Goal: Transaction & Acquisition: Purchase product/service

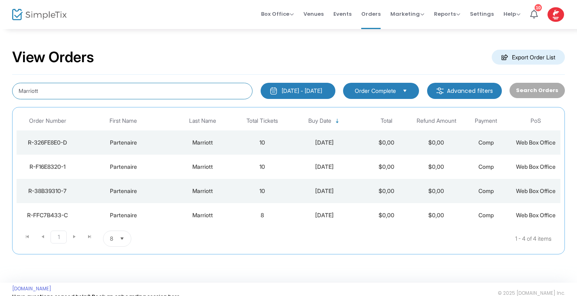
click at [52, 96] on input "Marriott" at bounding box center [132, 91] width 240 height 17
type input "M"
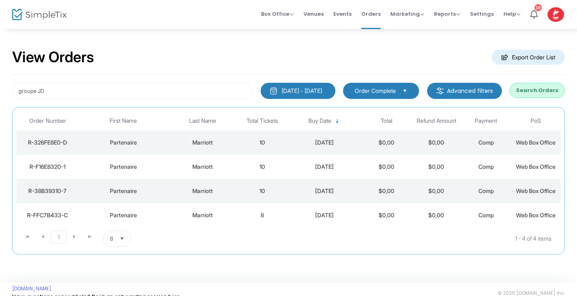
click at [542, 87] on button "Search Orders" at bounding box center [536, 90] width 55 height 15
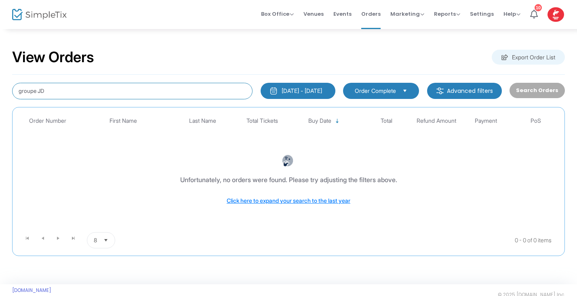
click at [36, 90] on input "groupe JD" at bounding box center [132, 91] width 240 height 17
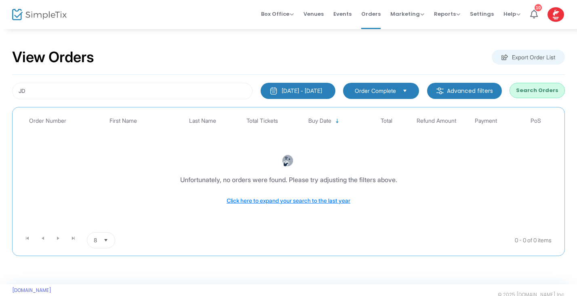
click at [530, 92] on button "Search Orders" at bounding box center [536, 90] width 55 height 15
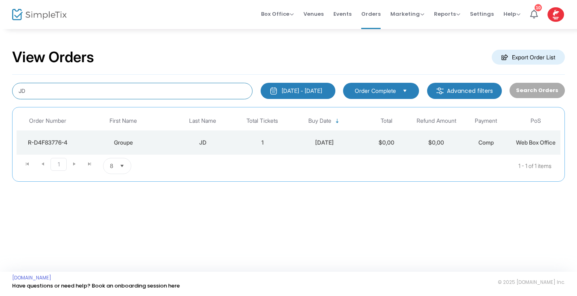
click at [32, 89] on input "JD" at bounding box center [132, 91] width 240 height 17
type input "J"
type input "groupe"
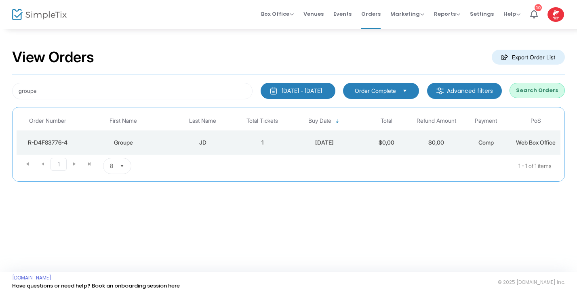
click at [208, 141] on div "JD" at bounding box center [202, 143] width 65 height 8
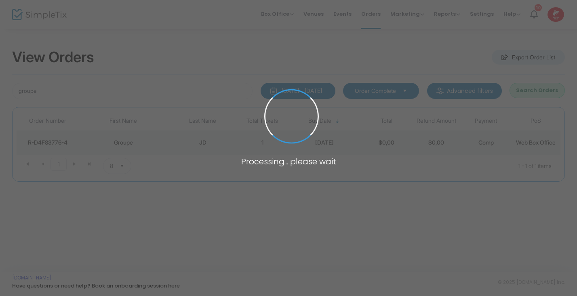
click at [208, 141] on span at bounding box center [288, 148] width 577 height 296
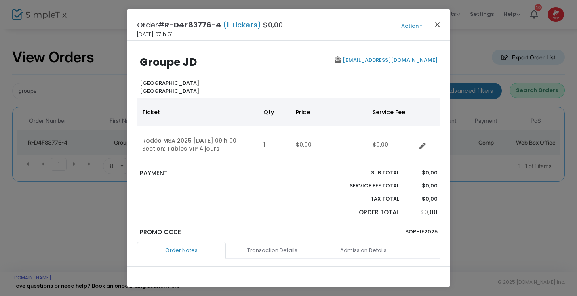
click at [437, 23] on button "Close" at bounding box center [437, 24] width 11 height 11
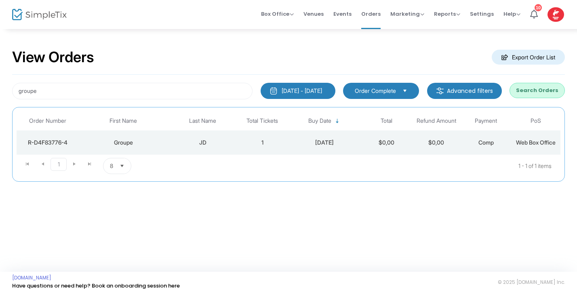
click at [125, 163] on span "Select" at bounding box center [122, 166] width 13 height 13
click at [115, 197] on span "25" at bounding box center [113, 198] width 7 height 8
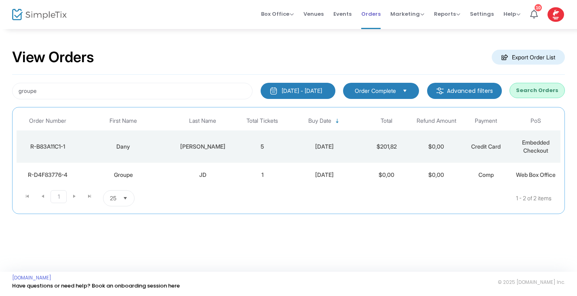
click at [373, 15] on span "Orders" at bounding box center [370, 14] width 19 height 21
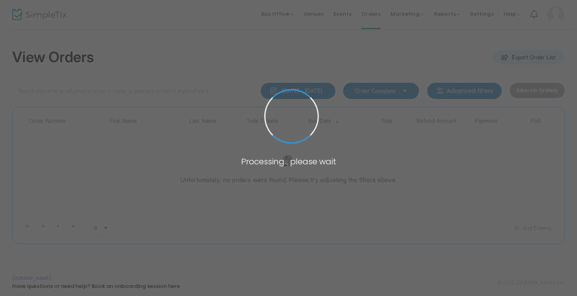
type input "groupe"
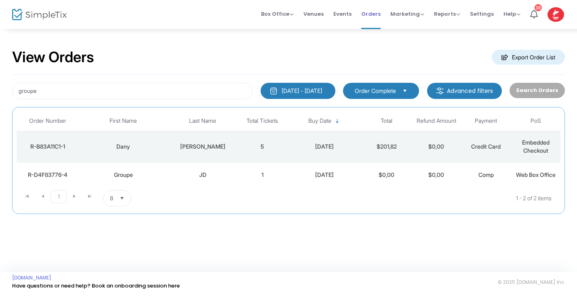
click at [379, 11] on span "Orders" at bounding box center [370, 14] width 19 height 21
click at [293, 16] on span "Box Office" at bounding box center [277, 14] width 33 height 8
click at [290, 26] on li "Sell Tickets" at bounding box center [290, 27] width 58 height 16
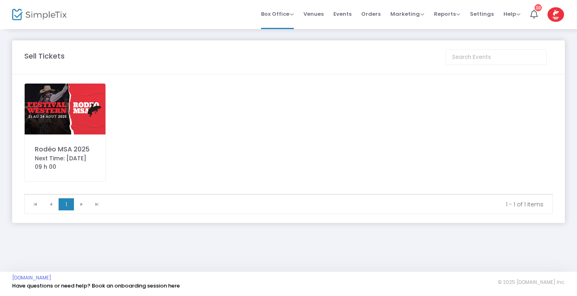
click at [95, 104] on img at bounding box center [65, 109] width 81 height 51
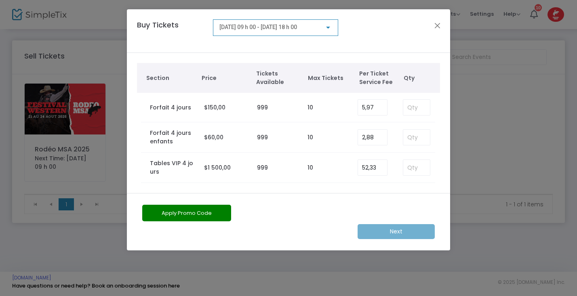
click at [328, 29] on div at bounding box center [327, 27] width 7 height 6
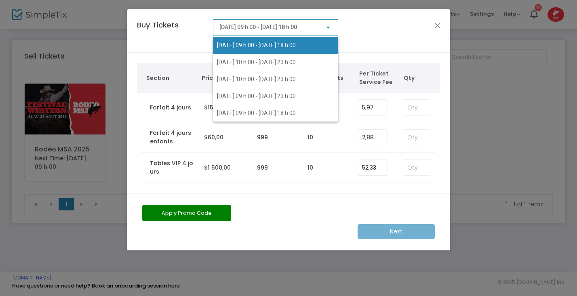
click at [257, 44] on span "[DATE] 09 h 00 - [DATE] 18 h 00" at bounding box center [256, 45] width 79 height 6
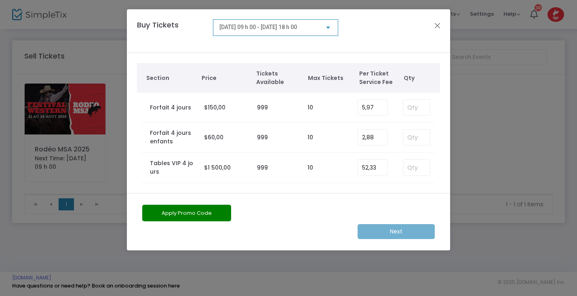
click at [329, 27] on div at bounding box center [328, 28] width 4 height 2
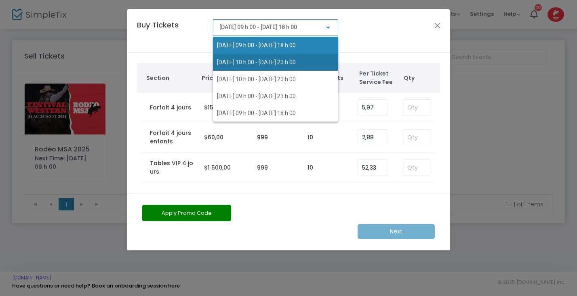
click at [275, 65] on span "[DATE] 10 h 00 - [DATE] 23 h 00" at bounding box center [256, 62] width 79 height 6
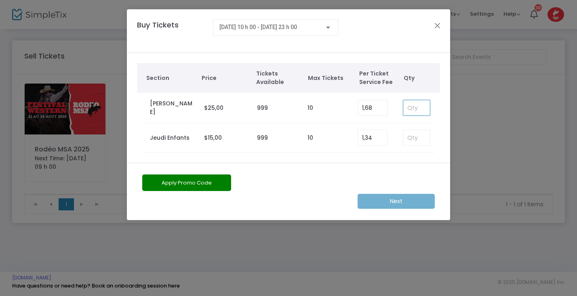
click at [421, 110] on input at bounding box center [416, 107] width 27 height 15
type input "10"
click at [200, 181] on button "Apply Promo Code" at bounding box center [186, 182] width 89 height 17
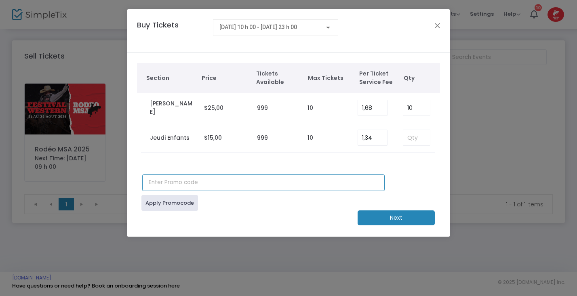
click at [169, 184] on input "text" at bounding box center [263, 182] width 242 height 17
type input "sophie2025"
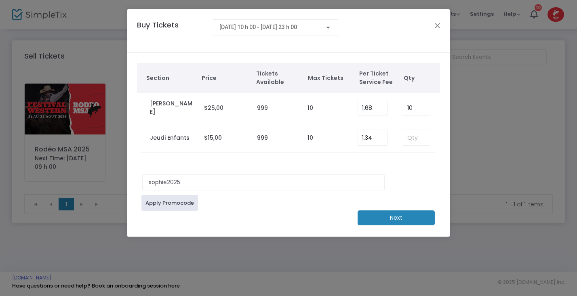
click at [164, 201] on link "Apply Promocode" at bounding box center [169, 203] width 57 height 16
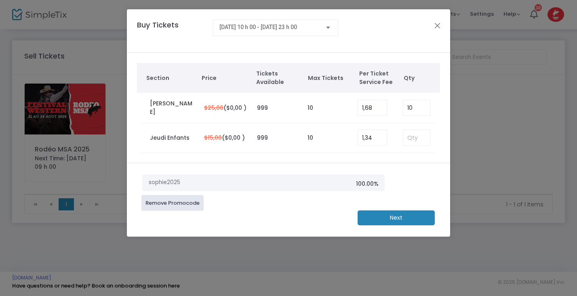
click at [399, 222] on m-button "Next" at bounding box center [395, 217] width 77 height 15
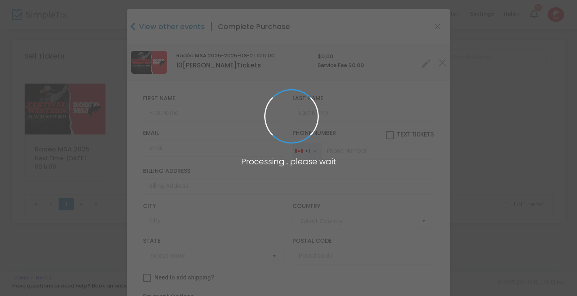
type input "[GEOGRAPHIC_DATA]"
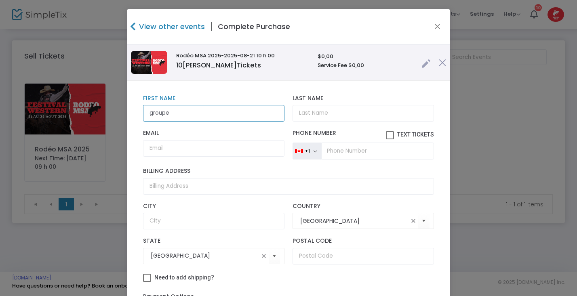
type input "groupe"
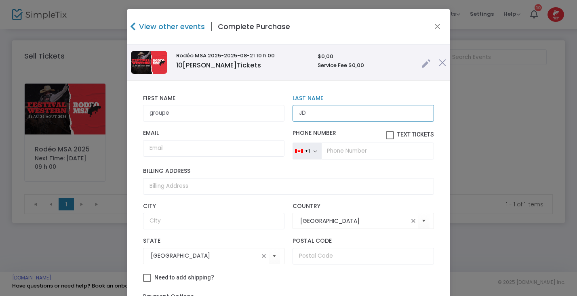
type input "JD"
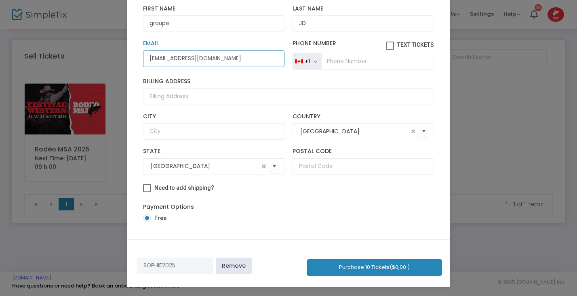
scroll to position [86, 0]
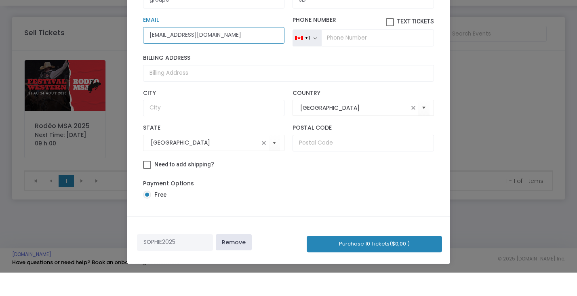
type input "[EMAIL_ADDRESS][DOMAIN_NAME]"
click at [369, 259] on button "Purchase 10 Tickets ($0,00 )" at bounding box center [374, 267] width 135 height 17
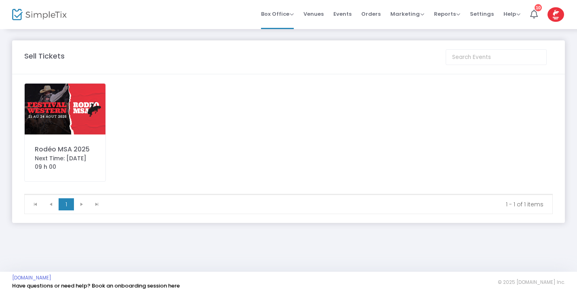
click at [62, 111] on img at bounding box center [65, 109] width 81 height 51
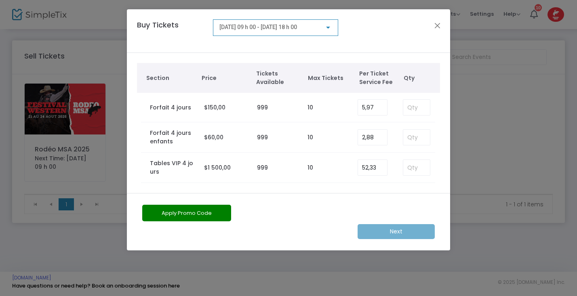
click at [327, 28] on div at bounding box center [328, 28] width 4 height 2
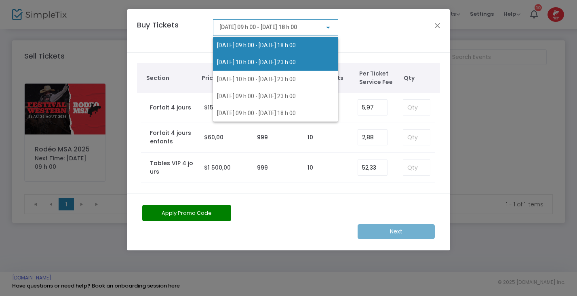
click at [273, 61] on span "[DATE] 10 h 00 - [DATE] 23 h 00" at bounding box center [256, 62] width 79 height 6
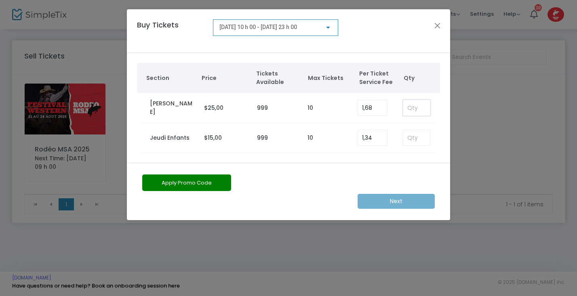
click at [408, 108] on input at bounding box center [416, 107] width 27 height 15
type input "10"
click at [216, 184] on button "Apply Promo Code" at bounding box center [186, 182] width 89 height 17
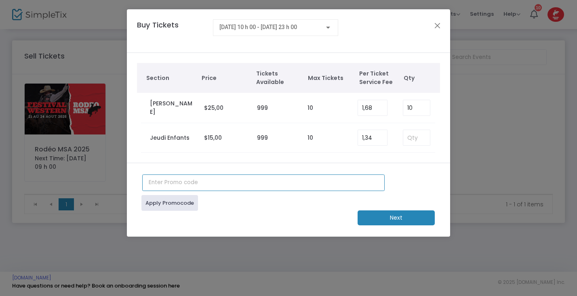
click at [195, 186] on input "text" at bounding box center [263, 182] width 242 height 17
type input "g"
type input "sophie2025"
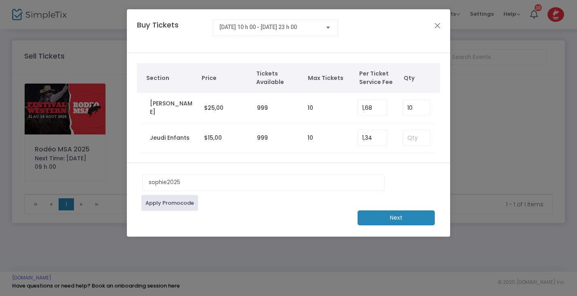
click at [175, 204] on link "Apply Promocode" at bounding box center [169, 203] width 57 height 16
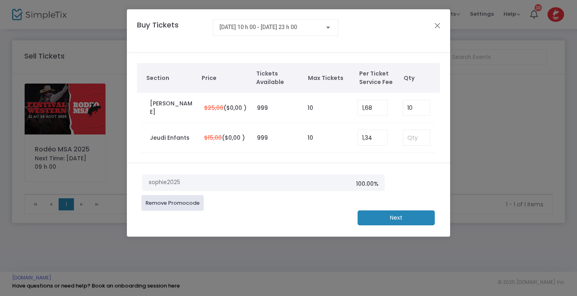
click at [394, 223] on m-button "Next" at bounding box center [395, 217] width 77 height 15
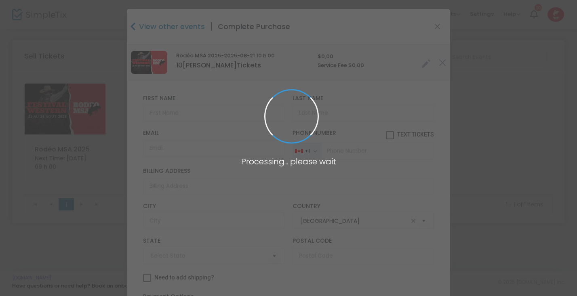
type input "[GEOGRAPHIC_DATA]"
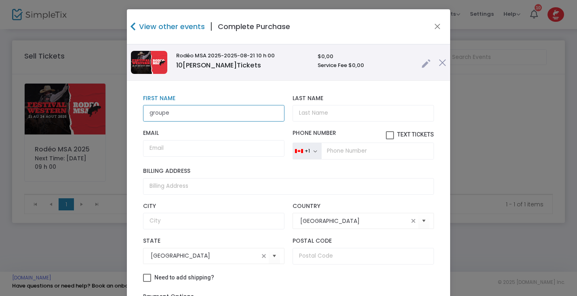
type input "groupe"
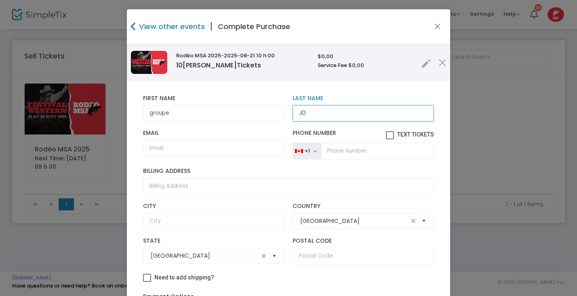
type input "JD"
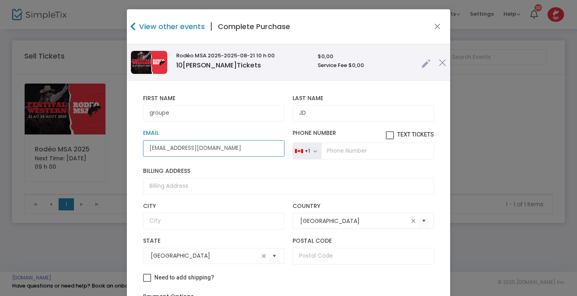
type input "[EMAIL_ADDRESS][DOMAIN_NAME]"
